Goal: Task Accomplishment & Management: Manage account settings

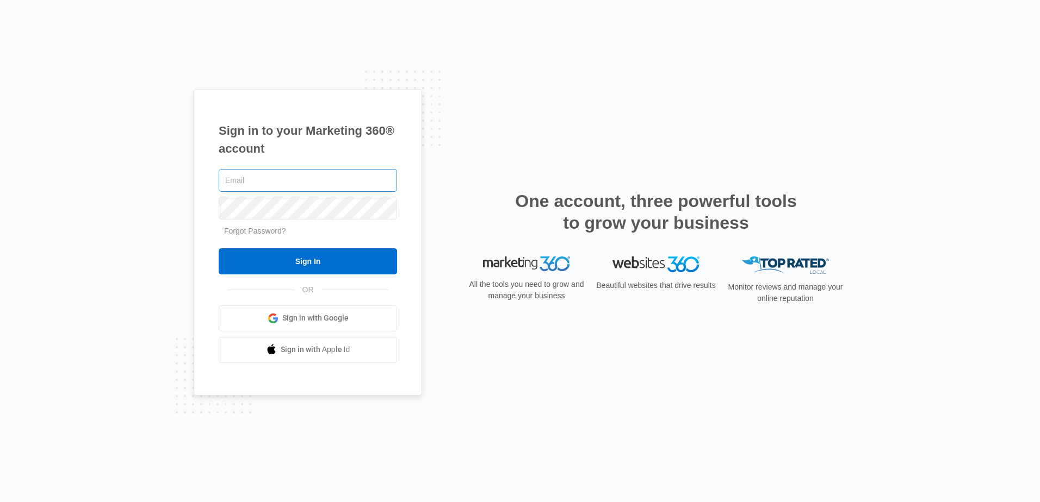
click at [310, 182] on input "text" at bounding box center [308, 180] width 178 height 23
type input "[EMAIL_ADDRESS][DOMAIN_NAME]"
click at [265, 234] on link "Forgot Password?" at bounding box center [255, 231] width 62 height 9
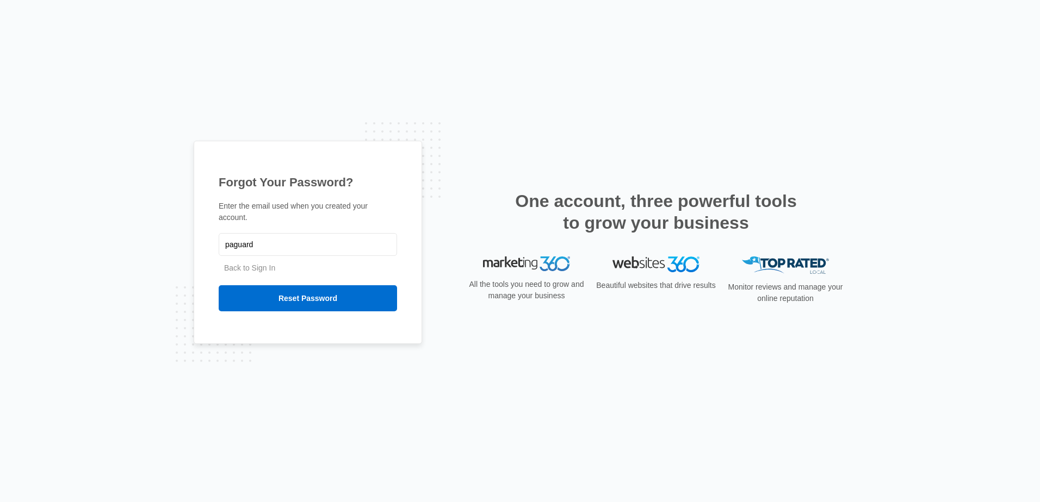
type input "[EMAIL_ADDRESS][DOMAIN_NAME]"
click at [332, 299] on input "Reset Password" at bounding box center [308, 298] width 178 height 26
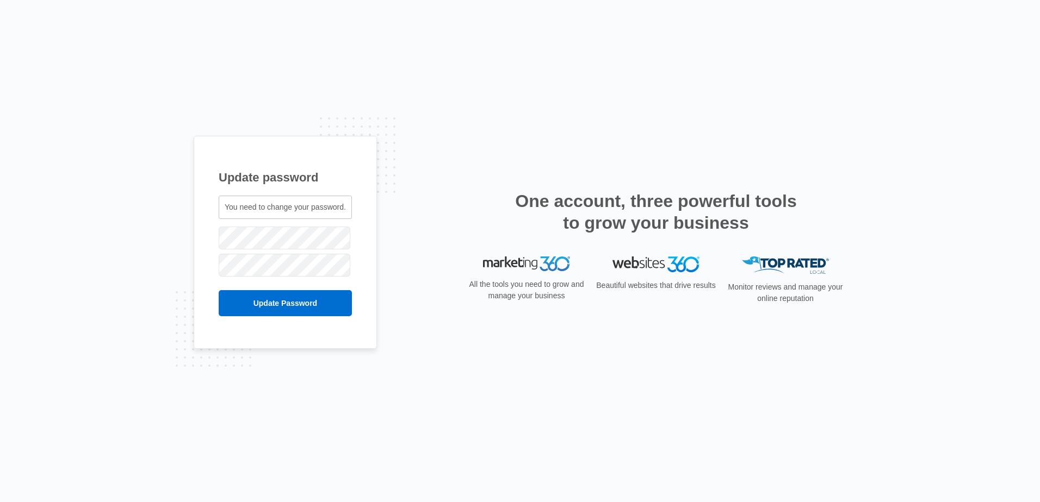
click at [329, 210] on span "You need to change your password." at bounding box center [285, 207] width 121 height 9
drag, startPoint x: 298, startPoint y: 418, endPoint x: 318, endPoint y: 356, distance: 65.0
click at [302, 409] on div "Update password You need to change your password. paguardservices@gmail.com" at bounding box center [520, 251] width 1040 height 502
click at [314, 295] on input "Update Password" at bounding box center [285, 303] width 133 height 26
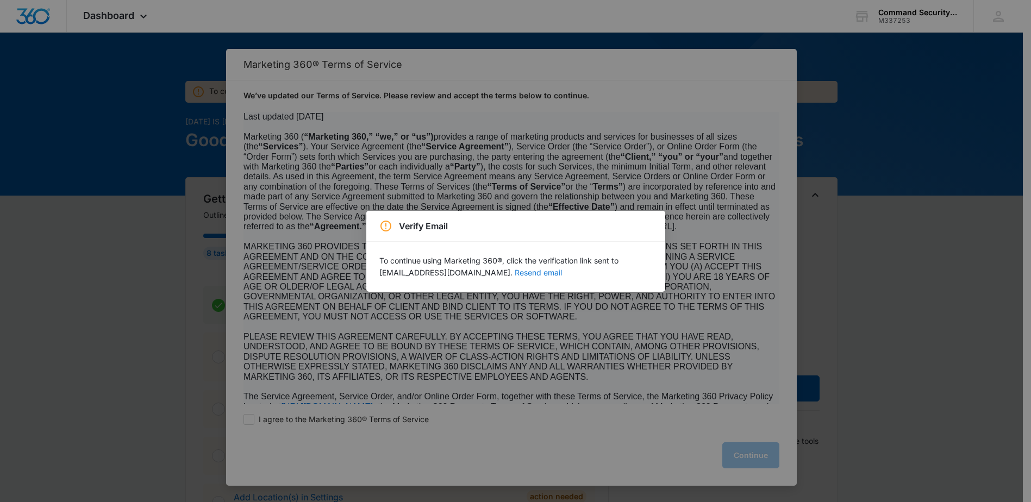
click at [515, 275] on button "Resend email" at bounding box center [538, 273] width 47 height 8
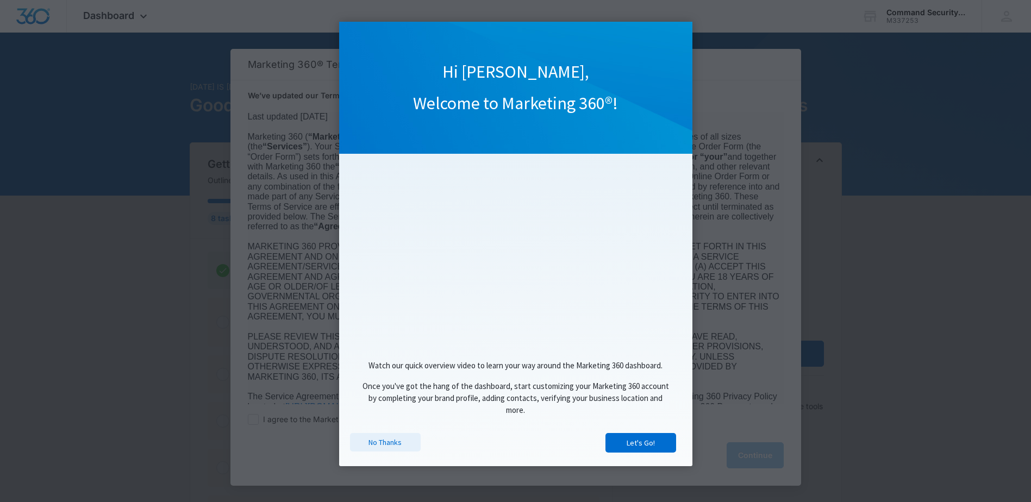
click at [374, 447] on link "No Thanks" at bounding box center [385, 442] width 71 height 18
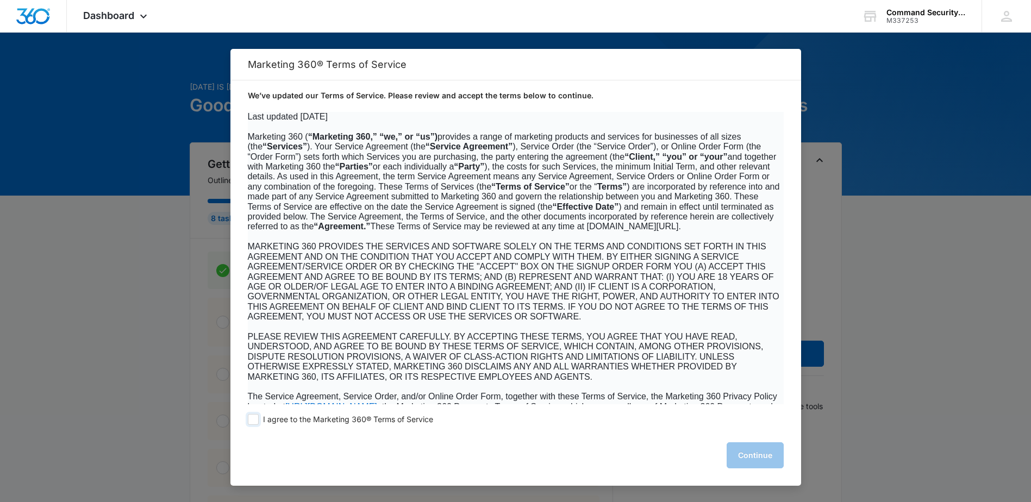
click at [256, 422] on span at bounding box center [253, 419] width 11 height 11
click at [256, 422] on input "I agree to the Marketing 360® Terms of Service" at bounding box center [253, 419] width 11 height 11
checkbox input "true"
click at [749, 457] on button "Continue" at bounding box center [755, 456] width 57 height 26
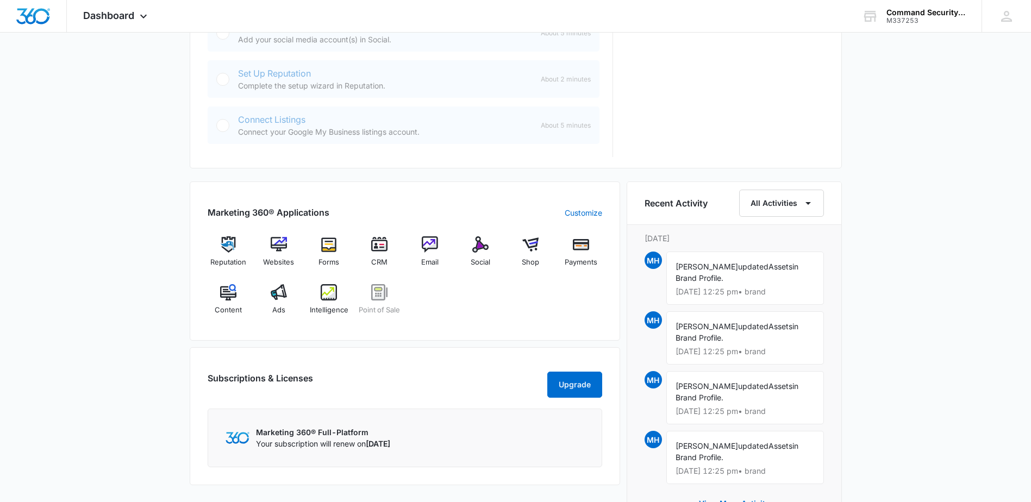
scroll to position [598, 0]
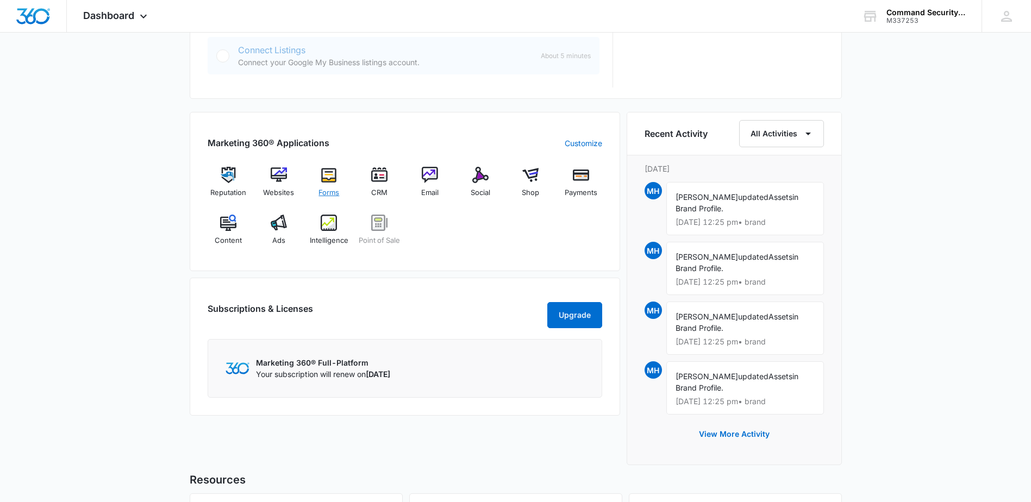
click at [333, 180] on img at bounding box center [329, 175] width 16 height 16
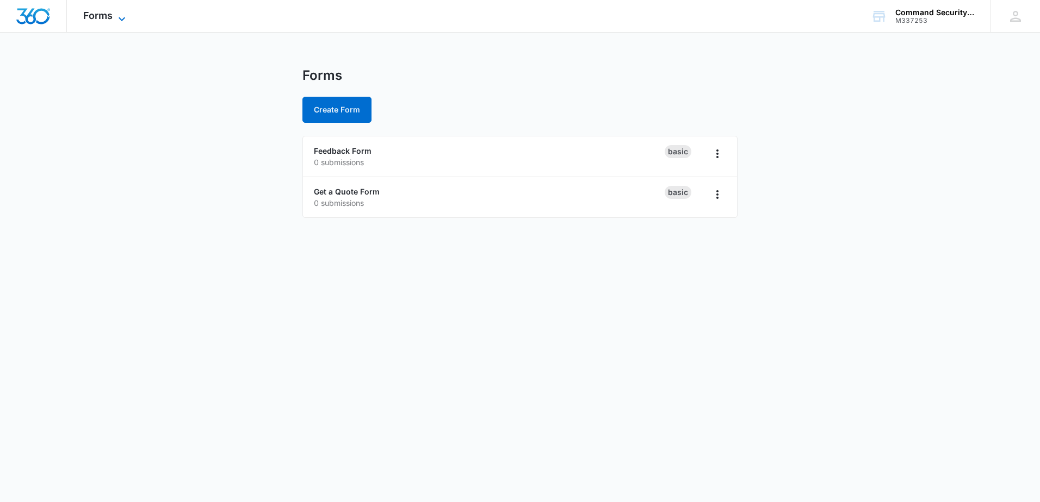
click at [126, 18] on icon at bounding box center [121, 19] width 13 height 13
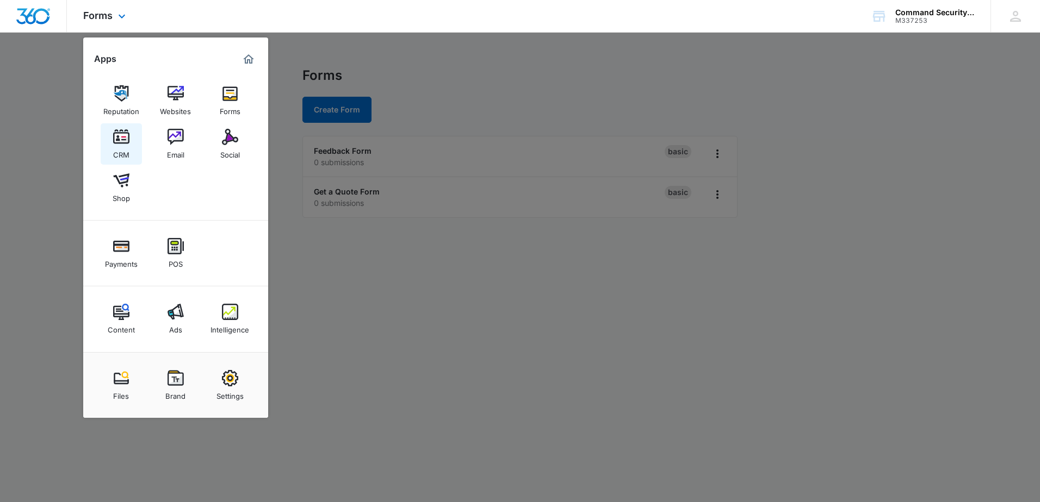
click at [113, 153] on div "CRM" at bounding box center [121, 152] width 16 height 14
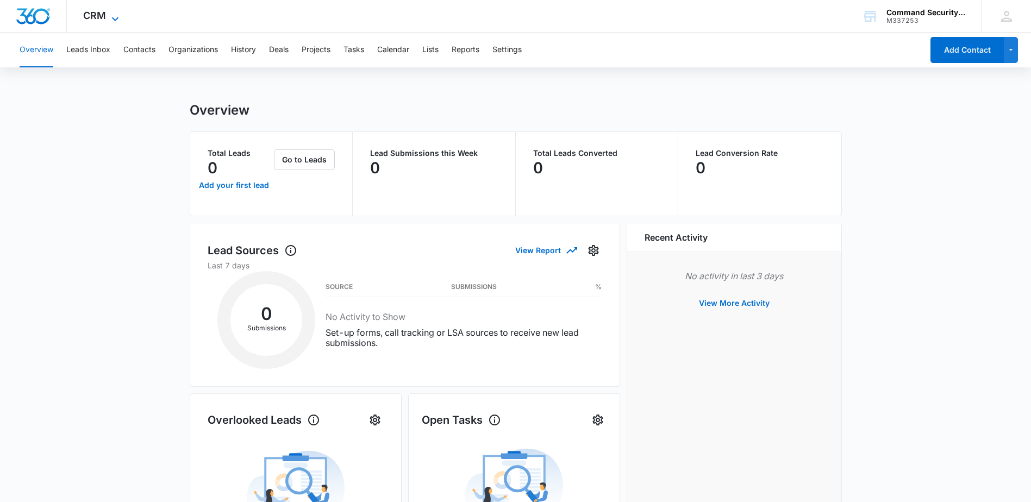
click at [110, 15] on icon at bounding box center [115, 19] width 13 height 13
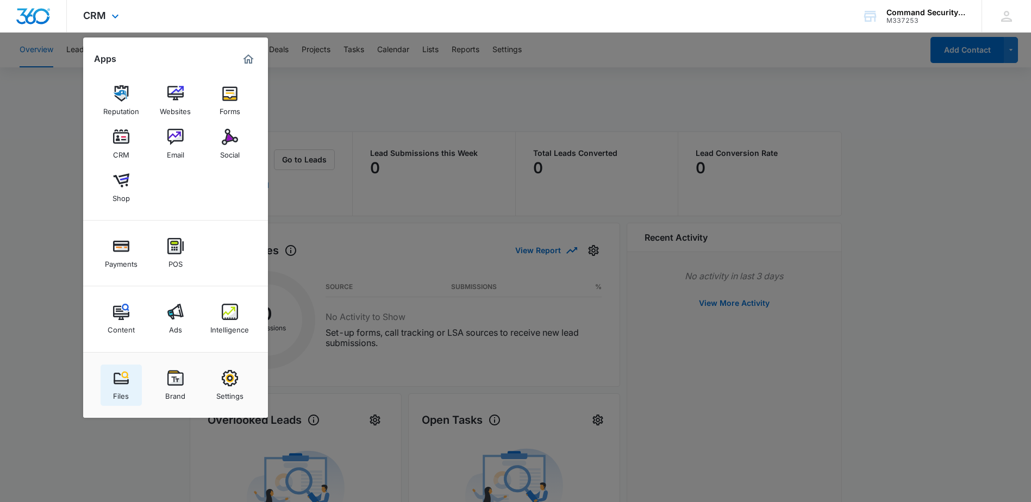
click at [123, 379] on img at bounding box center [121, 378] width 16 height 16
